Goal: Ask a question: Seek information or help from site administrators or community

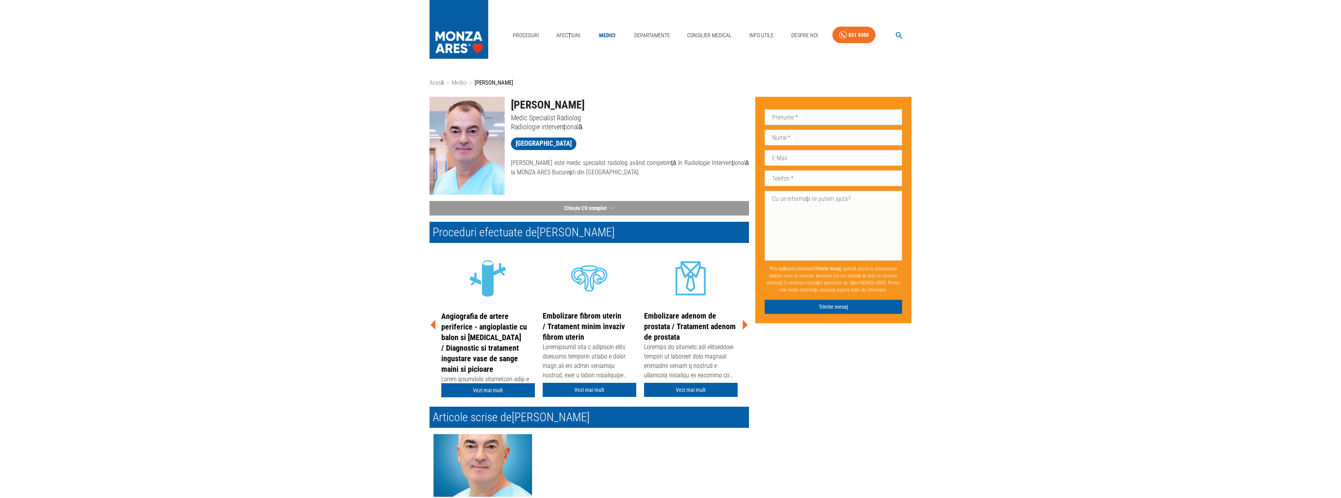
drag, startPoint x: 512, startPoint y: 103, endPoint x: 580, endPoint y: 102, distance: 68.5
click at [580, 102] on h1 "[PERSON_NAME]" at bounding box center [630, 105] width 238 height 16
copy h1 "[PERSON_NAME]"
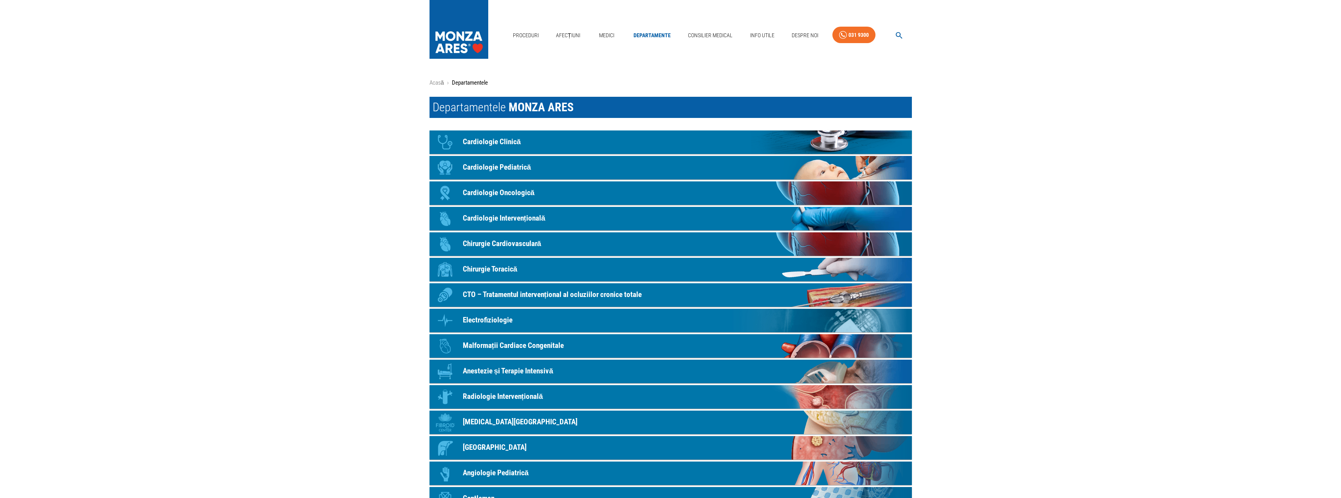
click at [510, 394] on p "Radiologie Intervențională" at bounding box center [503, 396] width 80 height 11
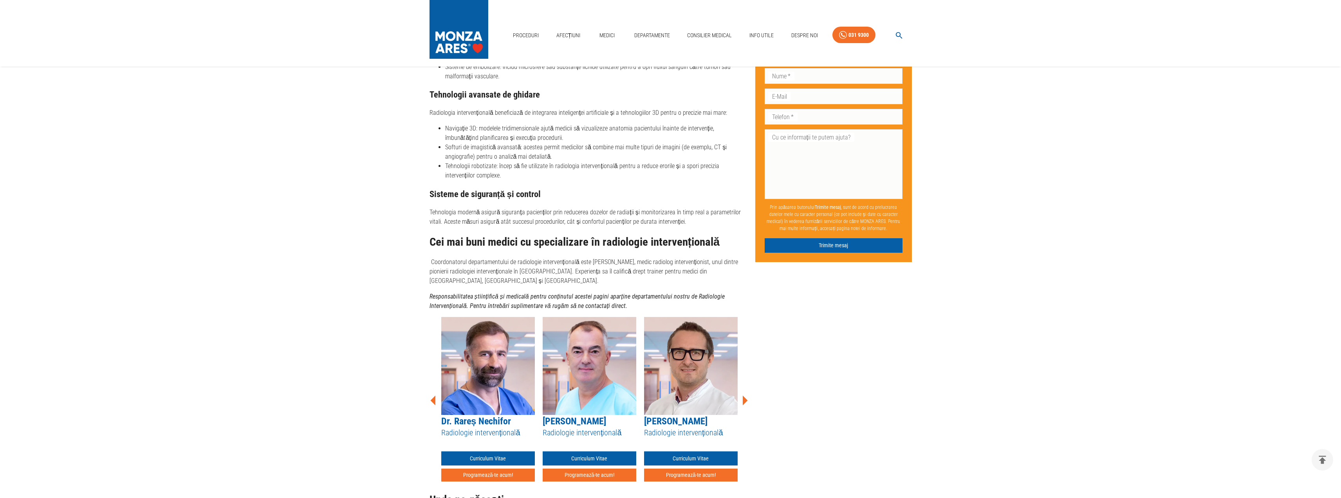
scroll to position [2193, 0]
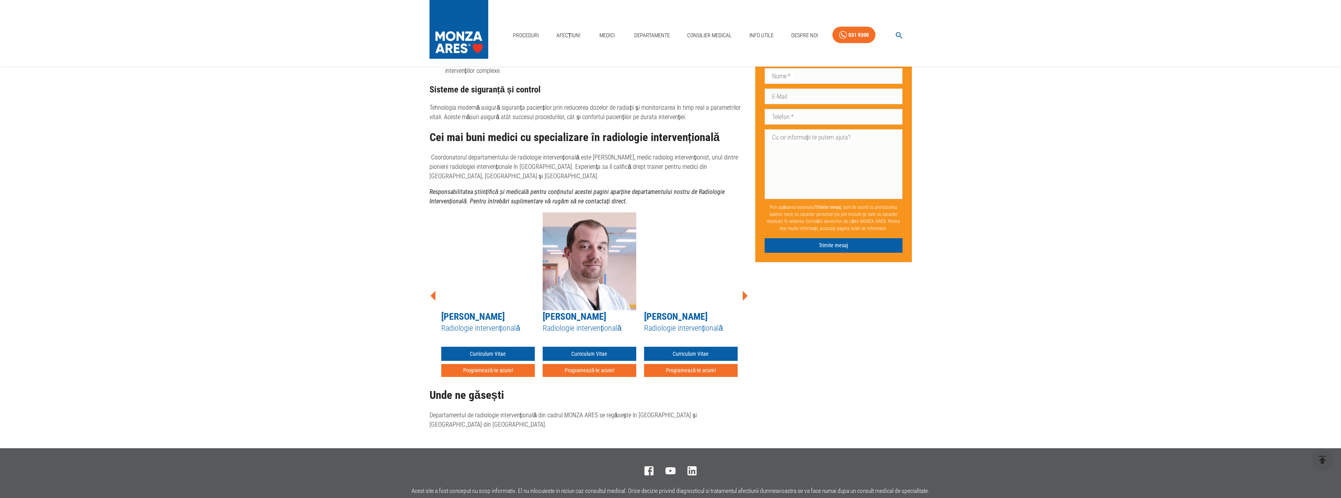
drag, startPoint x: 438, startPoint y: 298, endPoint x: 773, endPoint y: 295, distance: 334.8
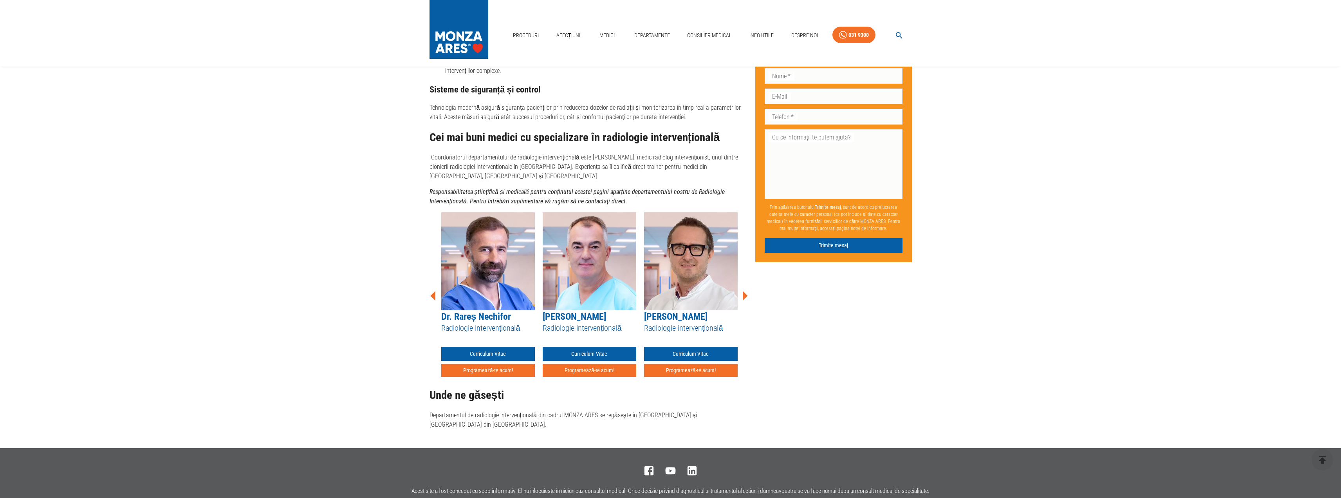
drag, startPoint x: 700, startPoint y: 268, endPoint x: 430, endPoint y: 268, distance: 270.6
click at [430, 268] on div "[PERSON_NAME] Radiologie intervențională Curriculum Vitae Programează-te acum! …" at bounding box center [590, 295] width 320 height 167
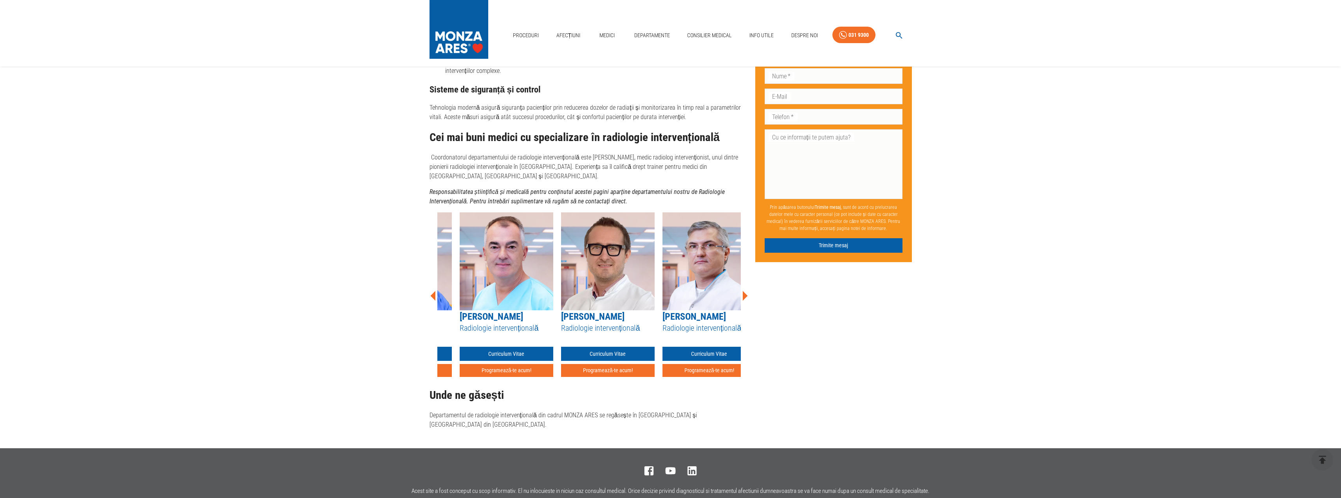
drag, startPoint x: 647, startPoint y: 278, endPoint x: 564, endPoint y: 278, distance: 83.4
click at [564, 278] on img at bounding box center [608, 261] width 94 height 98
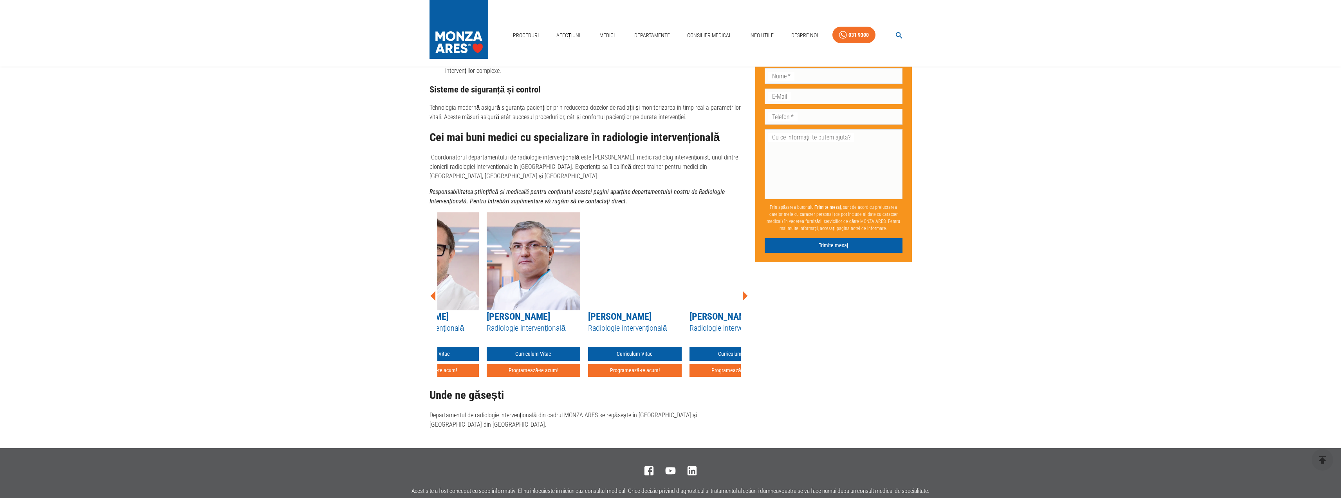
drag, startPoint x: 689, startPoint y: 283, endPoint x: 531, endPoint y: 283, distance: 158.6
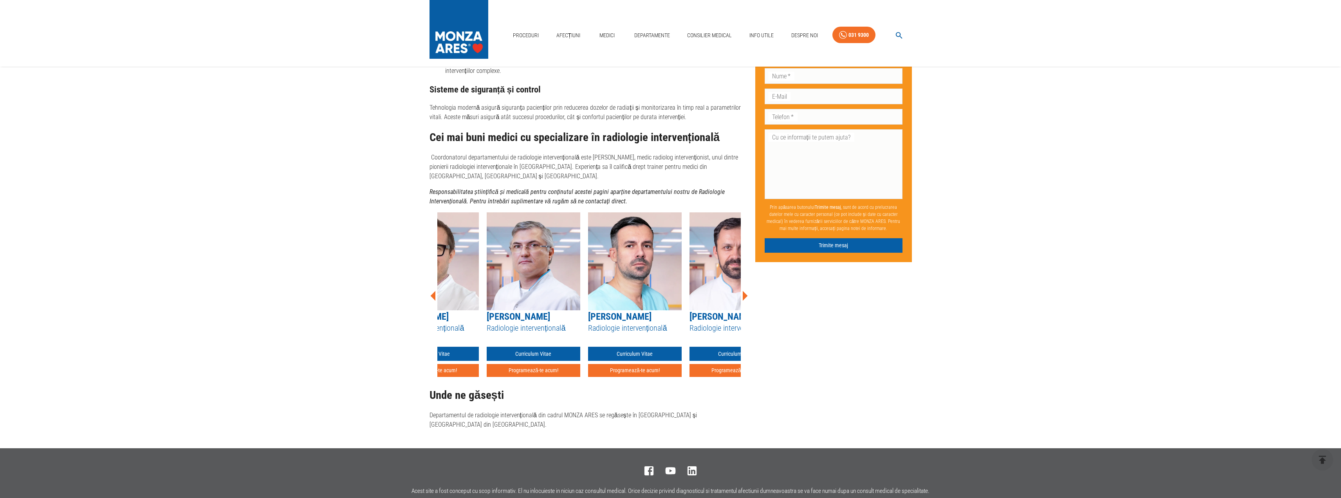
click at [531, 283] on img at bounding box center [534, 261] width 94 height 98
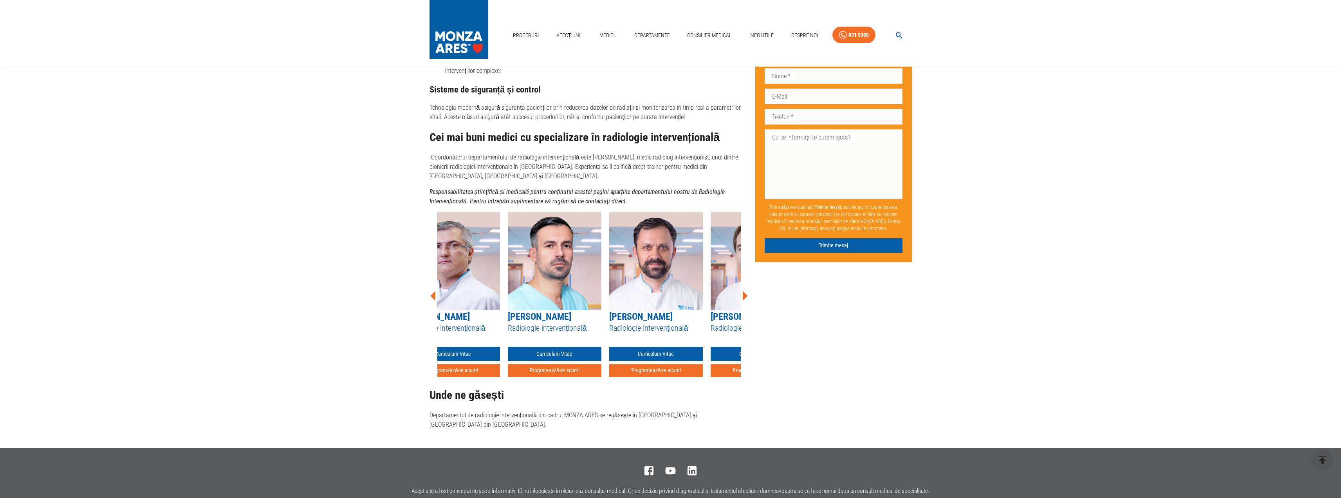
drag, startPoint x: 651, startPoint y: 278, endPoint x: 526, endPoint y: 279, distance: 125.3
click at [609, 279] on img at bounding box center [656, 261] width 94 height 98
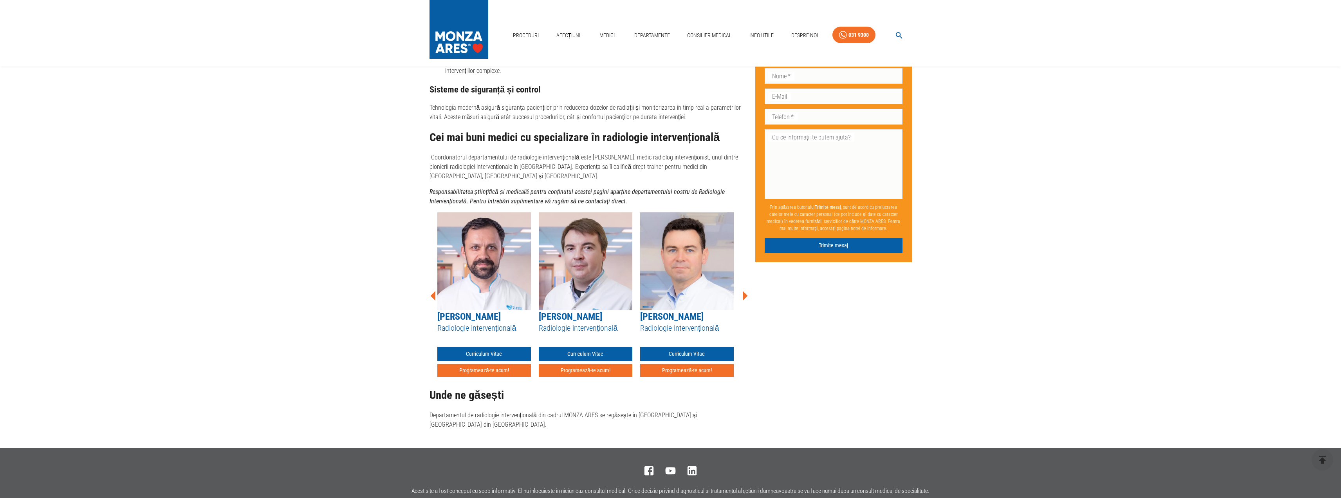
drag, startPoint x: 710, startPoint y: 278, endPoint x: 479, endPoint y: 279, distance: 230.3
click at [640, 279] on img at bounding box center [687, 261] width 94 height 98
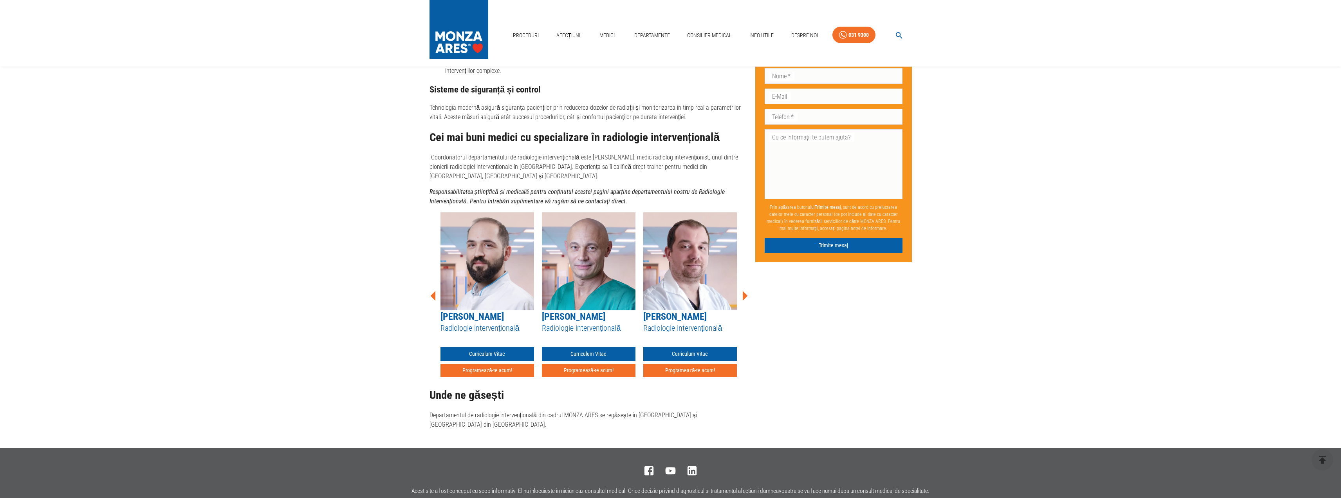
drag, startPoint x: 667, startPoint y: 276, endPoint x: 386, endPoint y: 275, distance: 281.6
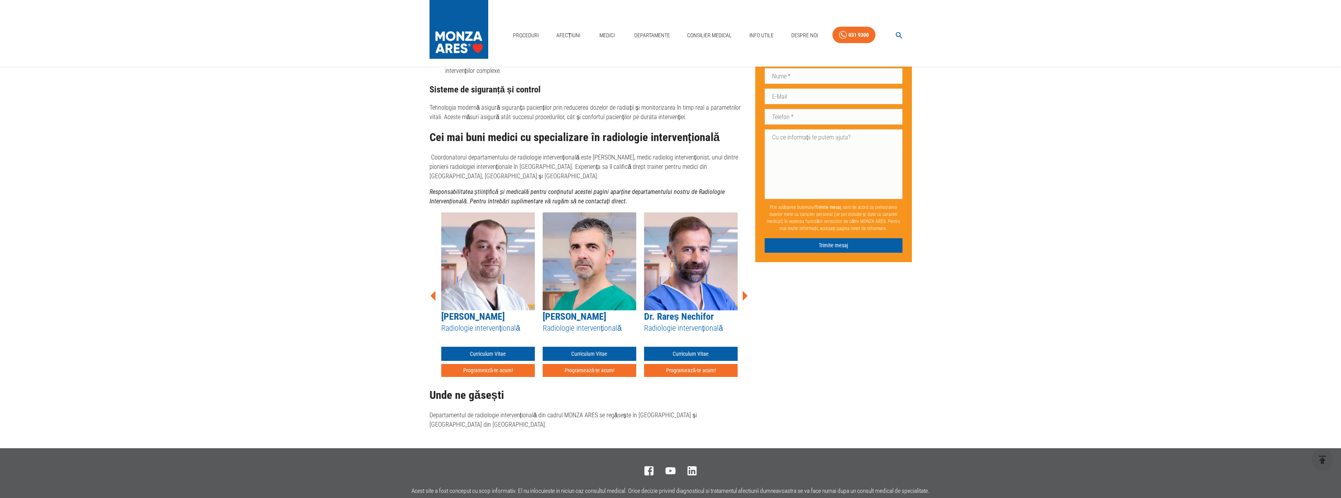
drag, startPoint x: 643, startPoint y: 278, endPoint x: 363, endPoint y: 278, distance: 280.4
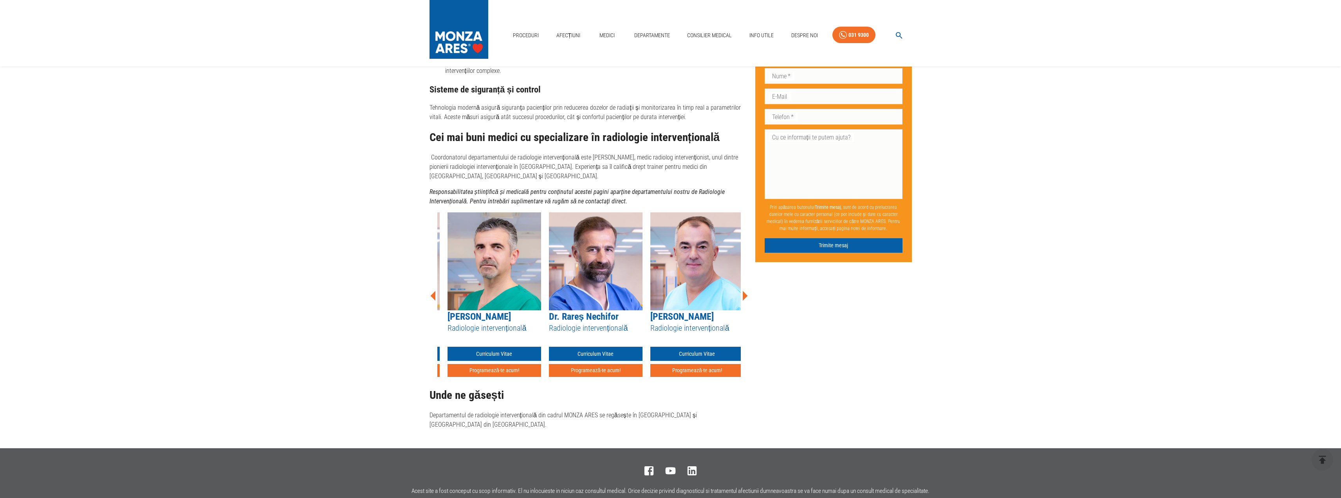
drag, startPoint x: 647, startPoint y: 278, endPoint x: 457, endPoint y: 280, distance: 189.5
click at [549, 280] on img at bounding box center [596, 261] width 94 height 98
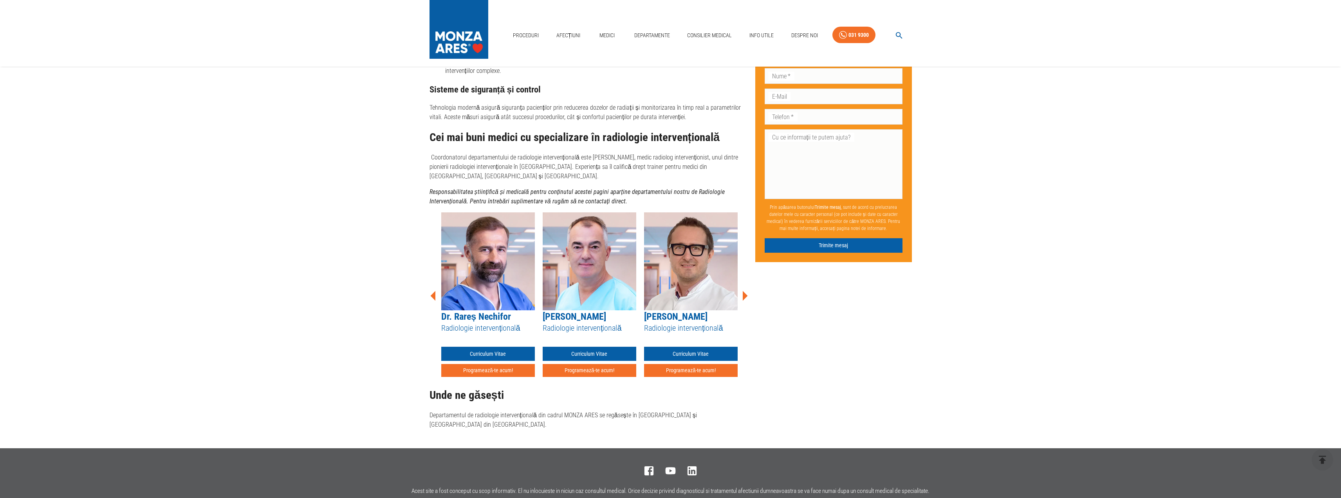
click at [694, 311] on link "[PERSON_NAME]" at bounding box center [675, 316] width 63 height 11
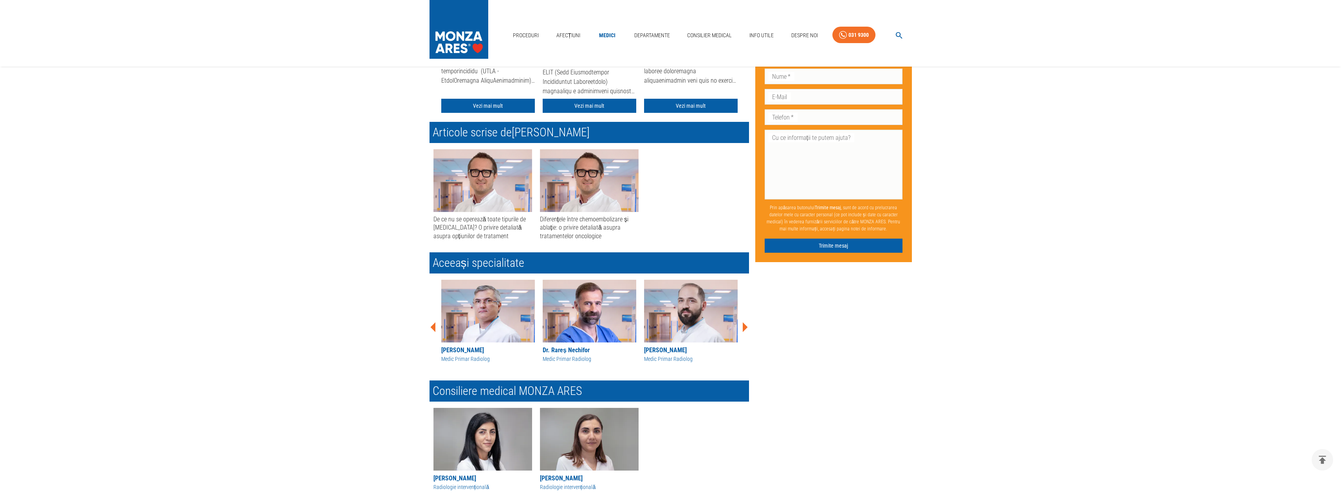
scroll to position [416, 0]
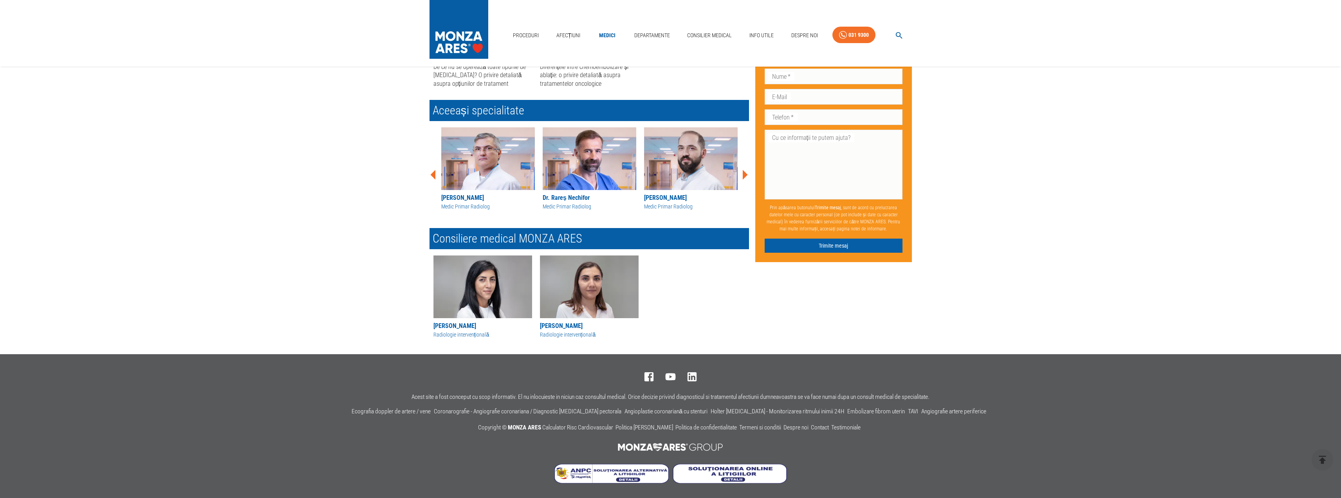
click at [454, 326] on div "[PERSON_NAME]" at bounding box center [482, 325] width 99 height 9
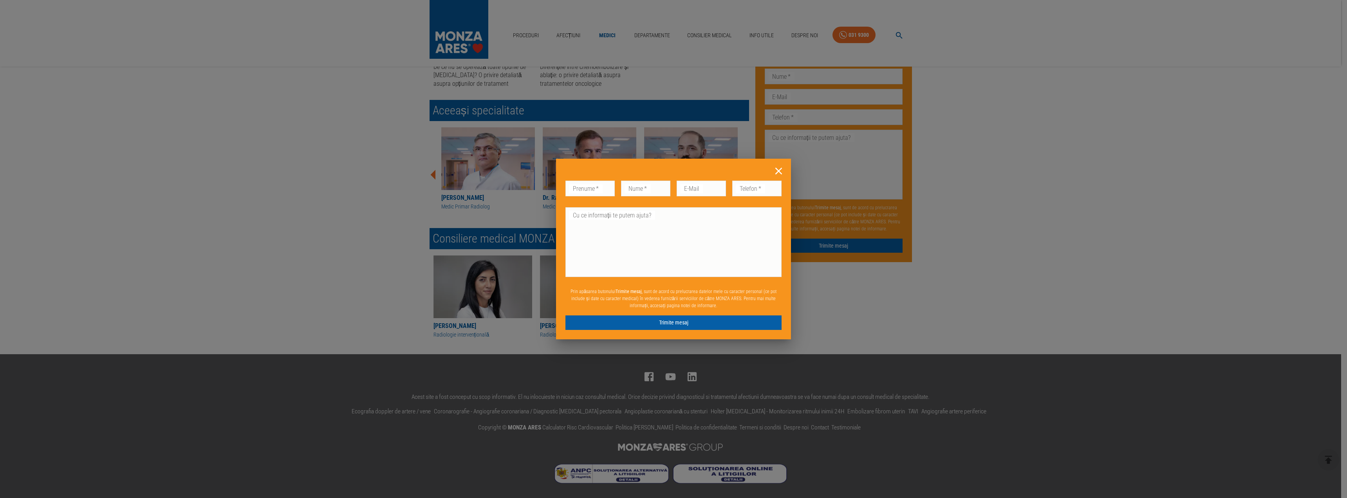
click at [872, 323] on div "Don’t fill this out if you're human: Prenume   * Prenume   * Nume   * Nume   * …" at bounding box center [673, 249] width 1347 height 498
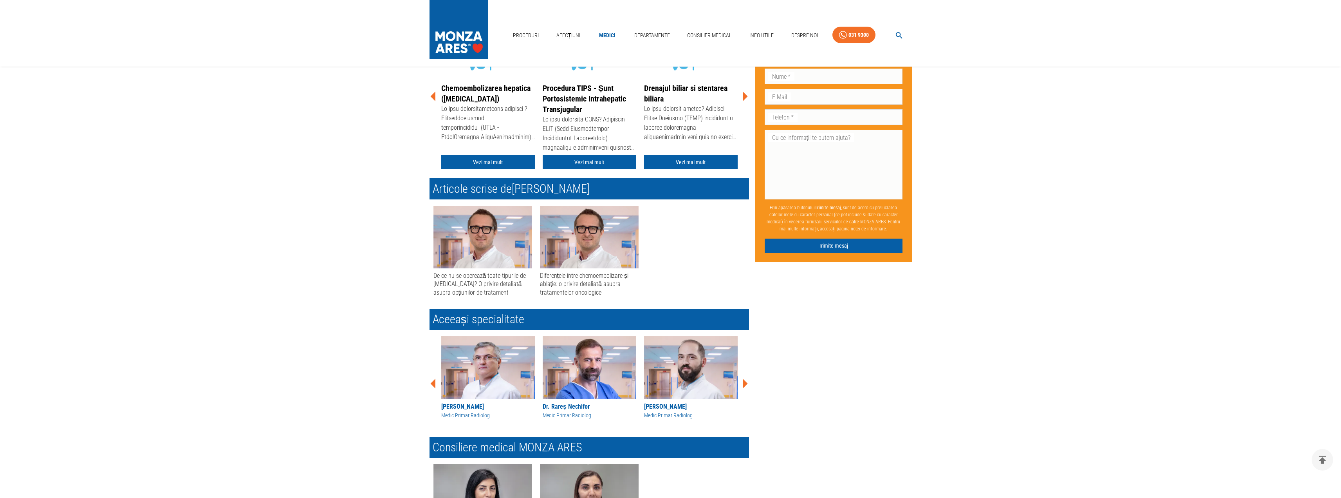
scroll to position [0, 0]
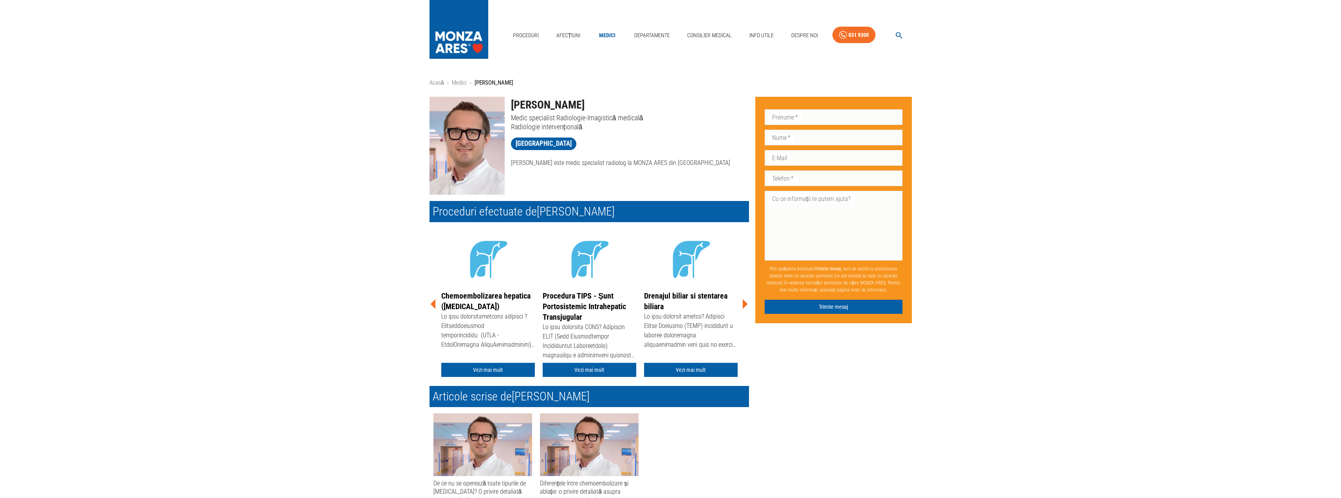
scroll to position [2193, 0]
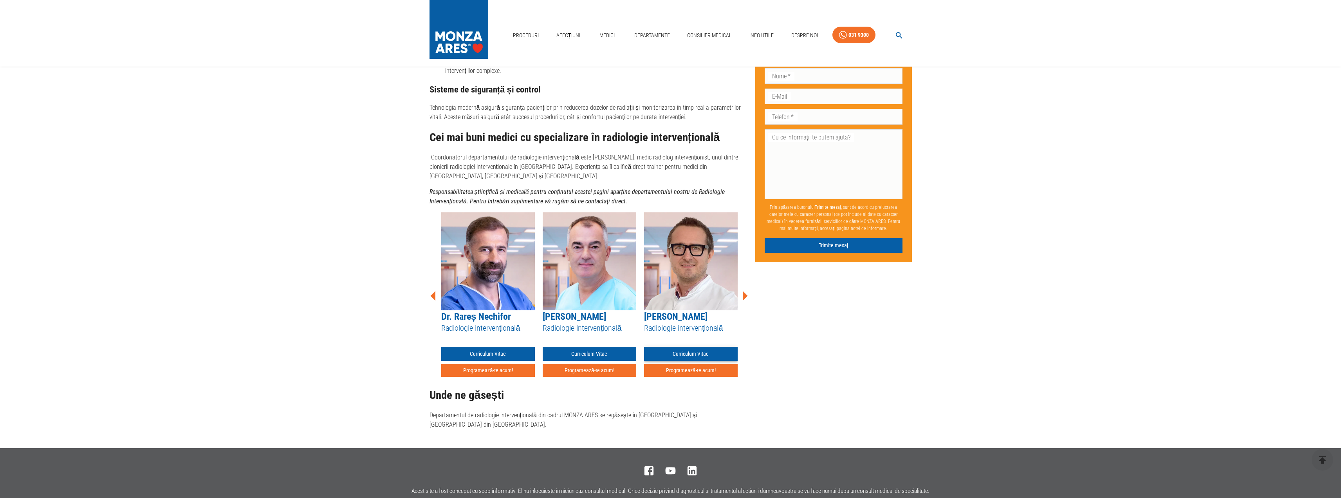
click at [697, 347] on link "Curriculum Vitae" at bounding box center [691, 354] width 94 height 14
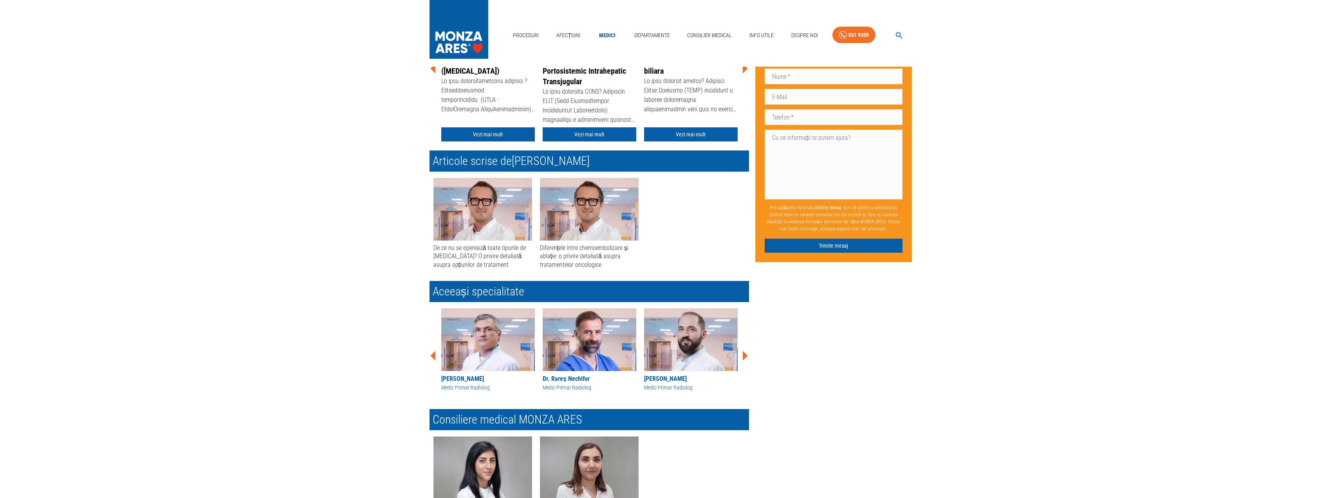
scroll to position [416, 0]
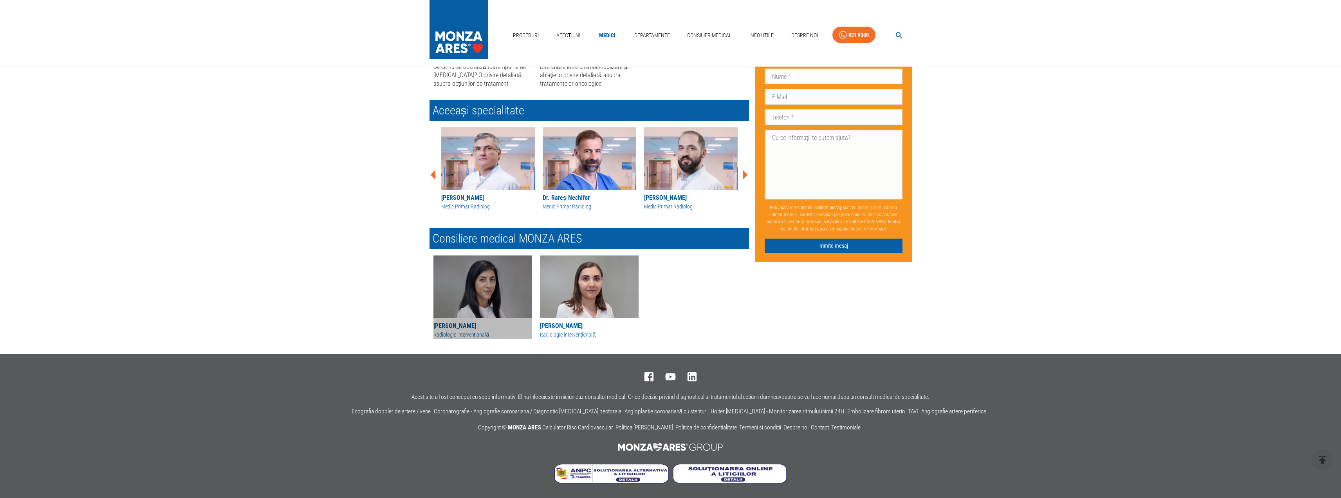
click at [453, 326] on div "[PERSON_NAME]" at bounding box center [482, 325] width 99 height 9
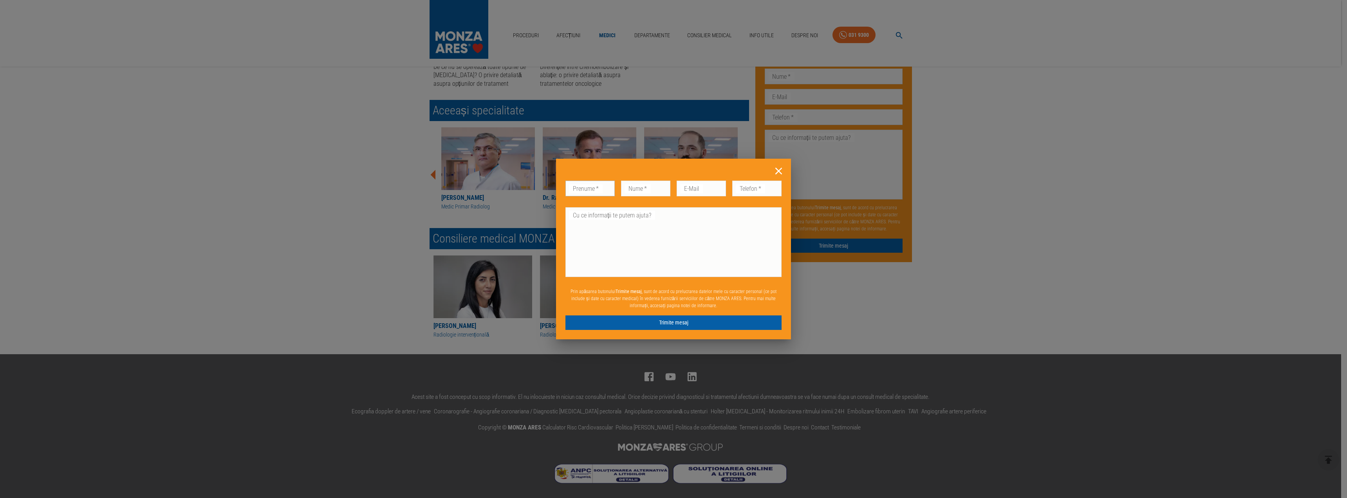
click at [592, 190] on input "Prenume   *" at bounding box center [589, 189] width 49 height 16
type input "Andreea"
type input "Gropescu"
type input "[EMAIL_ADDRESS][DOMAIN_NAME]"
type input "0766529541"
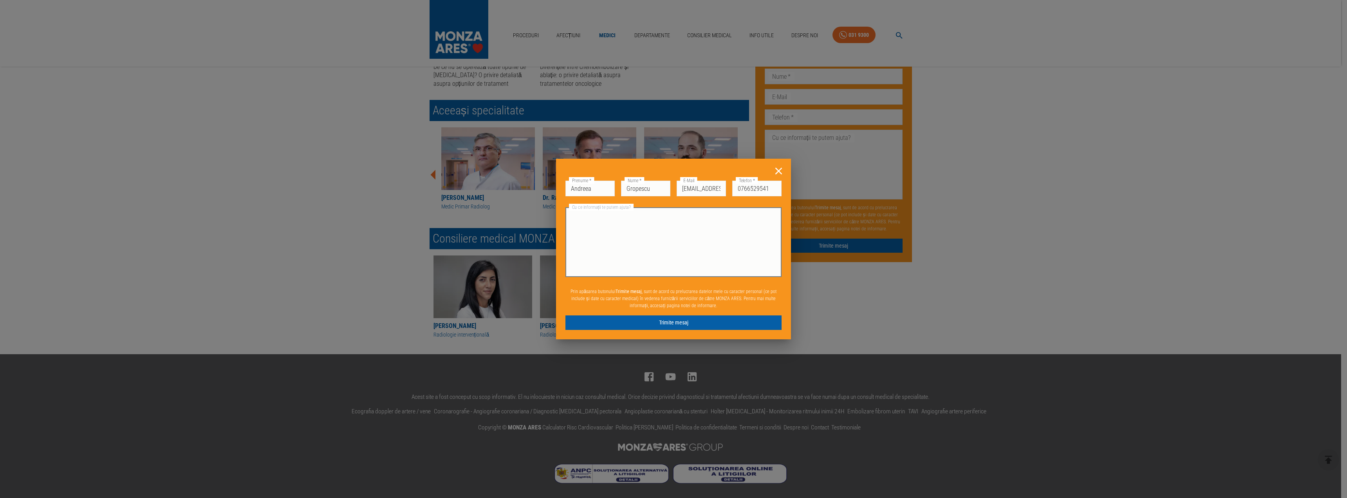
click at [625, 228] on textarea "Cu ce informații te putem ajuta?" at bounding box center [673, 242] width 205 height 63
type textarea "A"
click at [743, 214] on textarea "In [DATE] am sunat pentru a cere mai multe detalii despre infiltratii sub ghida…" at bounding box center [673, 242] width 205 height 63
drag, startPoint x: 741, startPoint y: 214, endPoint x: 747, endPoint y: 244, distance: 30.4
click at [741, 214] on textarea "In [DATE] am sunat pentru a cere mai multe detalii despre infiltratii sub ghida…" at bounding box center [673, 242] width 205 height 63
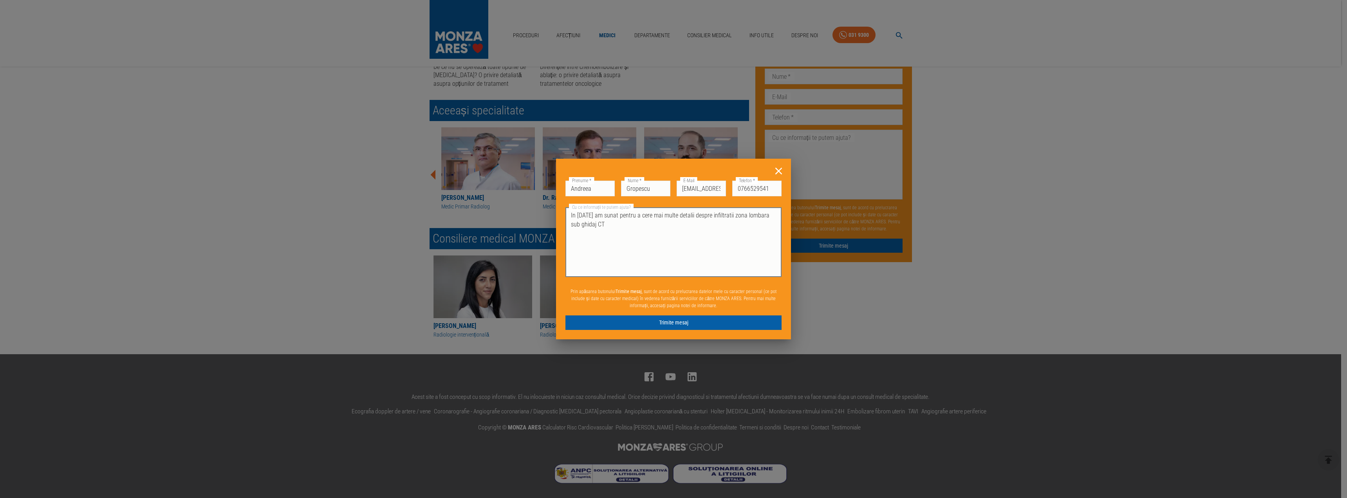
click at [613, 226] on textarea "In [DATE] am sunat pentru a cere mai multe detalii despre infiltratii zona lomb…" at bounding box center [673, 242] width 205 height 63
paste textarea "triamcinolonacetonid"
drag, startPoint x: 607, startPoint y: 255, endPoint x: 566, endPoint y: 209, distance: 61.0
click at [566, 209] on div "In [DATE] am sunat pentru a cere mai multe detalii despre infiltratii zona lomb…" at bounding box center [673, 242] width 216 height 70
type textarea "In [DATE] am sunat pentru a cere mai multe detalii despre infiltratii zona lomb…"
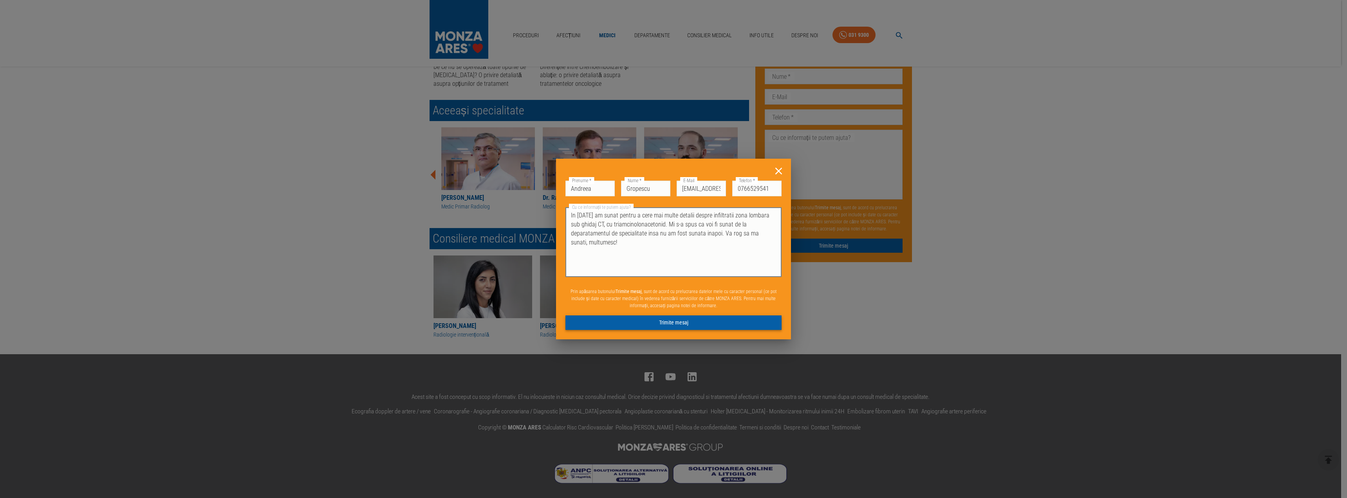
click at [687, 323] on button "Trimite mesaj" at bounding box center [673, 322] width 216 height 14
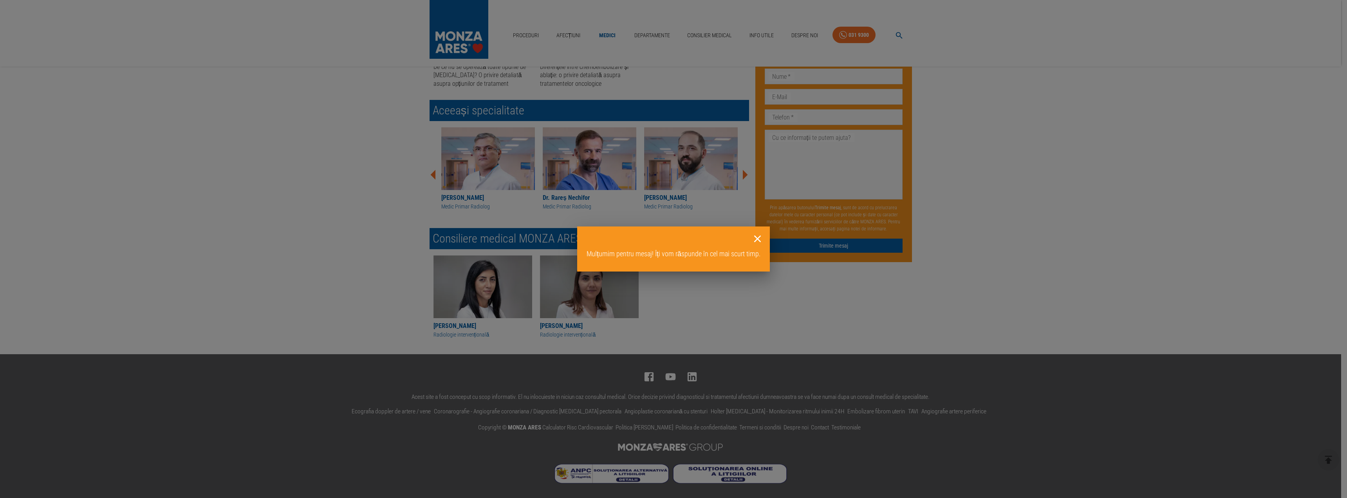
click at [758, 238] on icon at bounding box center [757, 238] width 7 height 7
